Goal: Information Seeking & Learning: Learn about a topic

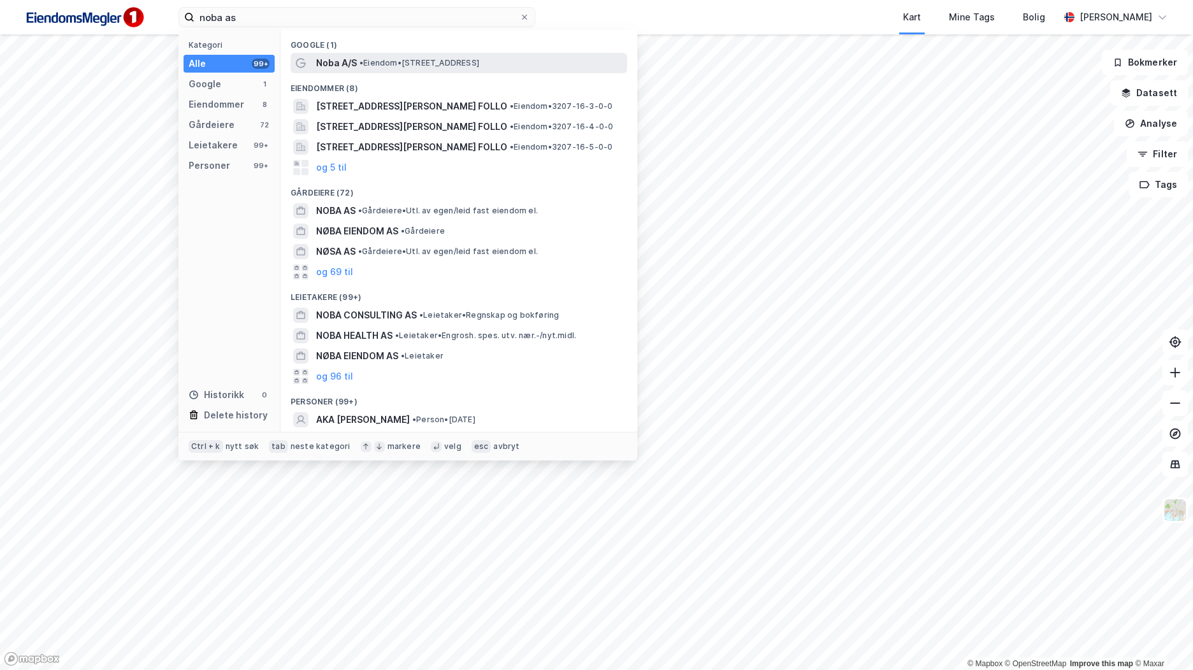
type input "noba as"
click at [452, 59] on span "• Eiendom • [STREET_ADDRESS]" at bounding box center [419, 63] width 120 height 10
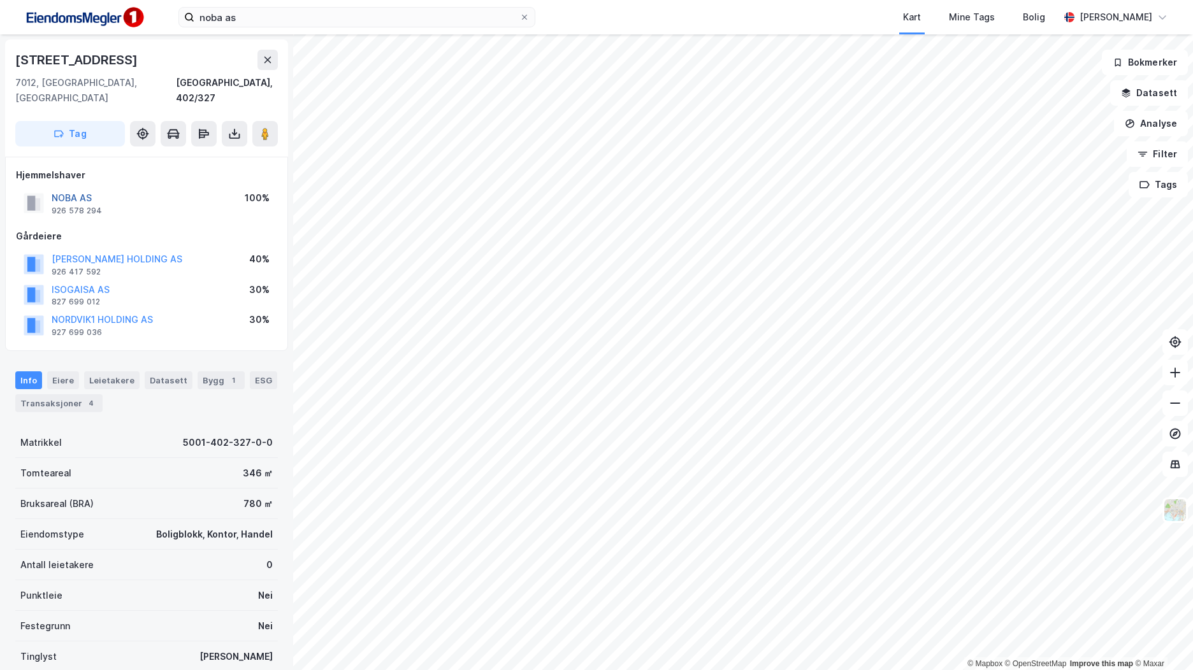
click at [0, 0] on button "NOBA AS" at bounding box center [0, 0] width 0 height 0
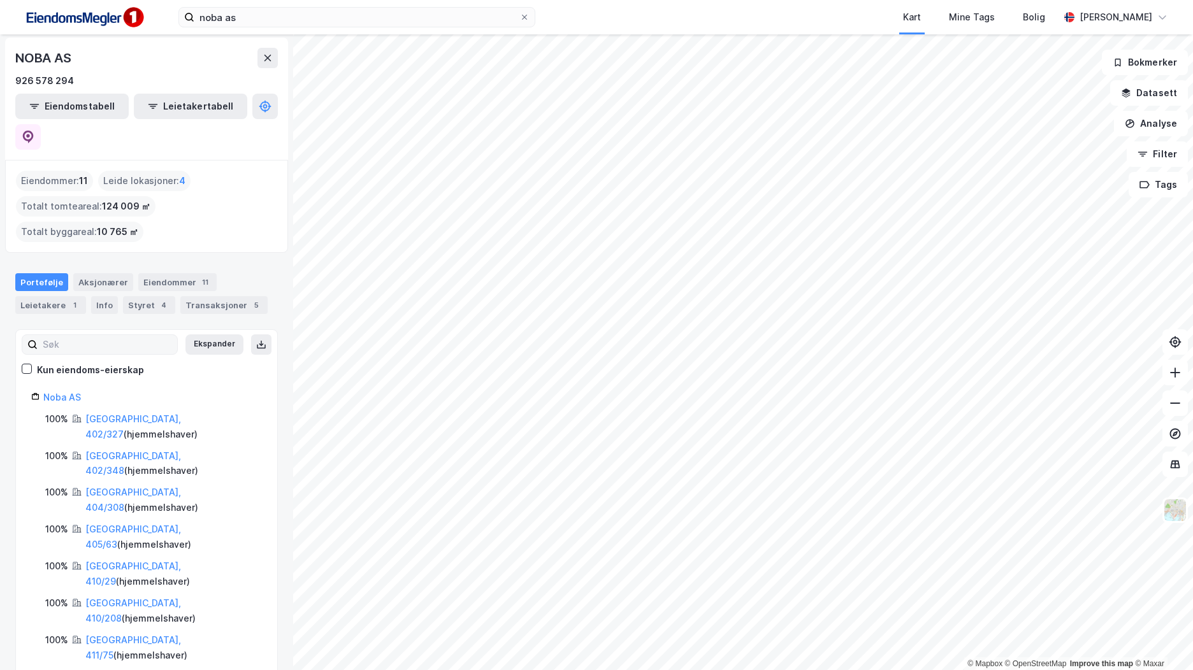
scroll to position [53, 0]
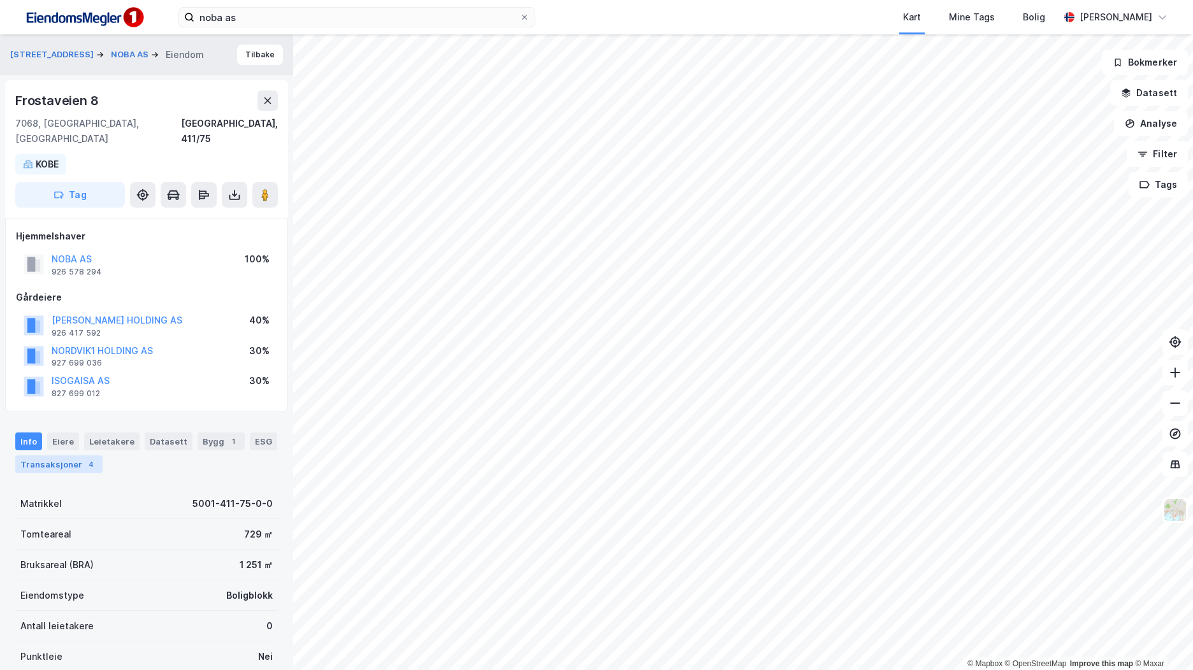
click at [89, 458] on div "4" at bounding box center [91, 464] width 13 height 13
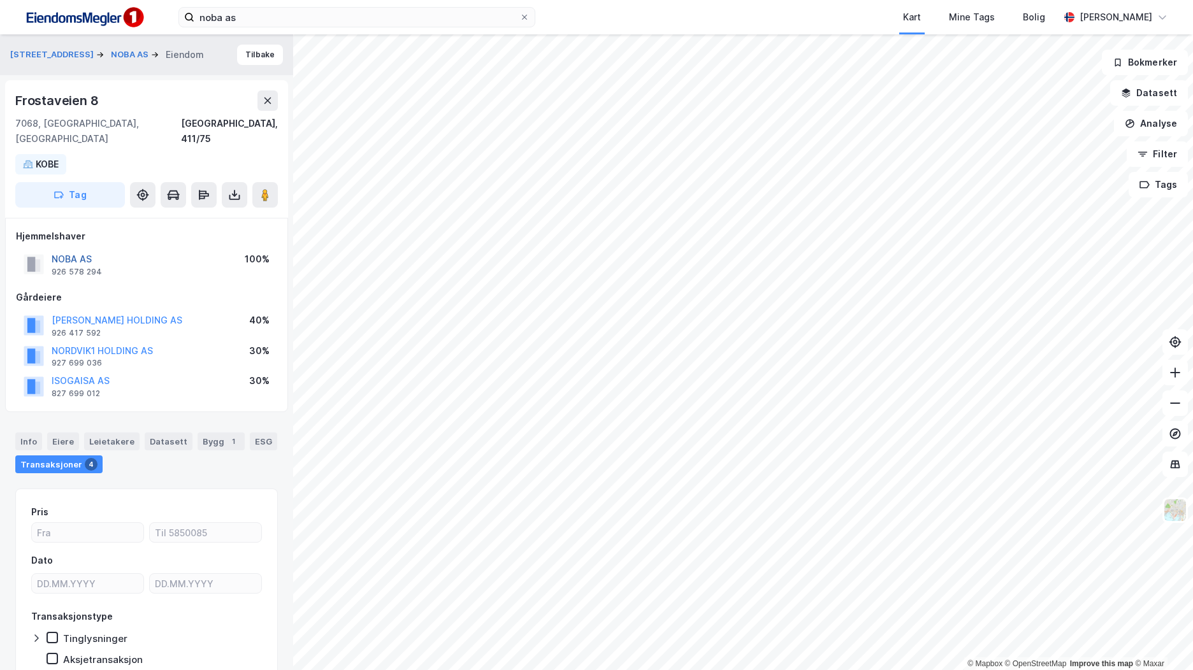
click at [0, 0] on button "NOBA AS" at bounding box center [0, 0] width 0 height 0
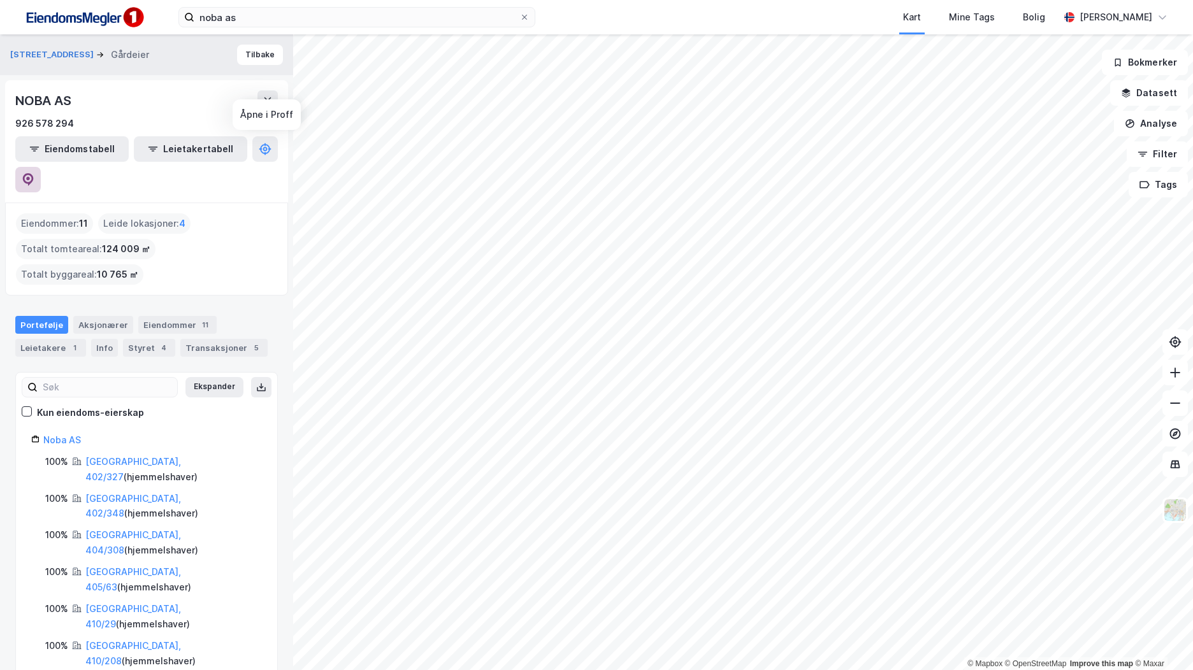
click at [34, 173] on icon at bounding box center [28, 179] width 13 height 13
